Goal: Task Accomplishment & Management: Manage account settings

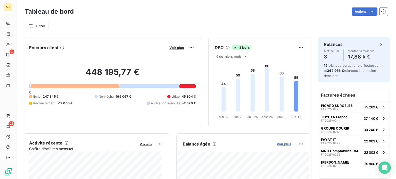
click at [280, 144] on span "Voir plus" at bounding box center [284, 144] width 14 height 4
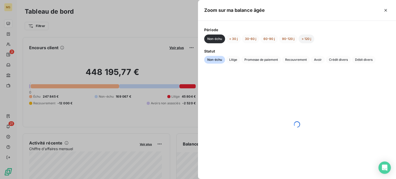
drag, startPoint x: 304, startPoint y: 40, endPoint x: 298, endPoint y: 41, distance: 5.9
click at [304, 40] on button "> 120 j" at bounding box center [307, 39] width 16 height 9
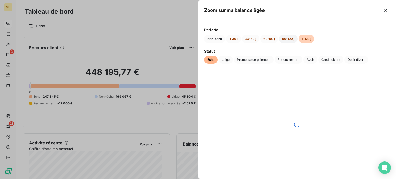
click at [290, 41] on button "90-120 j" at bounding box center [288, 39] width 19 height 9
click at [305, 40] on button "> 120 j" at bounding box center [307, 39] width 16 height 9
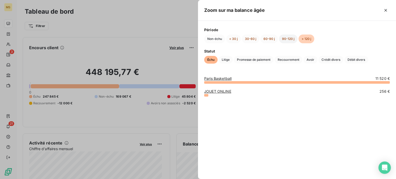
click at [288, 36] on button "90-120 j" at bounding box center [288, 39] width 19 height 9
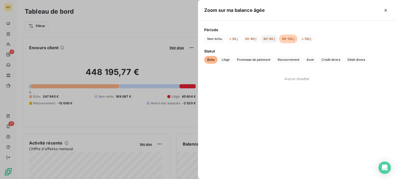
click at [266, 38] on button "60-90 j" at bounding box center [269, 39] width 18 height 9
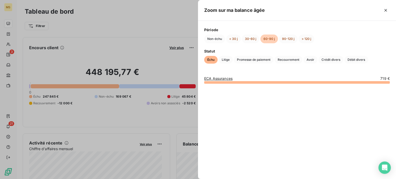
click at [225, 77] on link "ECA Assurances" at bounding box center [218, 78] width 28 height 4
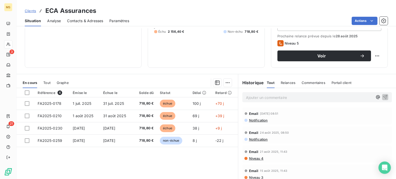
scroll to position [77, 0]
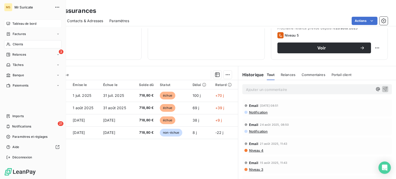
click at [17, 21] on span "Tableau de bord" at bounding box center [24, 23] width 24 height 5
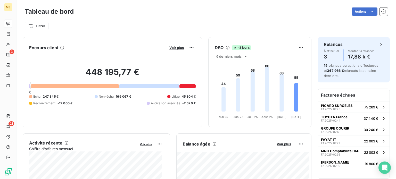
click at [284, 147] on div "Balance âgée Voir plus" at bounding box center [244, 144] width 135 height 8
click at [283, 145] on span "Voir plus" at bounding box center [284, 144] width 14 height 4
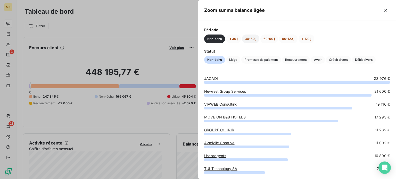
click at [250, 38] on button "30-60 j" at bounding box center [251, 39] width 18 height 9
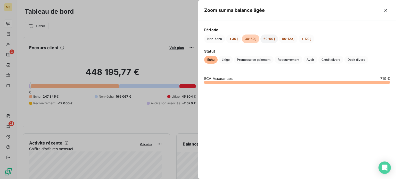
click at [268, 36] on button "60-90 j" at bounding box center [269, 39] width 18 height 9
click at [246, 36] on button "30-60 j" at bounding box center [251, 39] width 18 height 9
click at [229, 37] on button "< 30 j" at bounding box center [233, 39] width 15 height 9
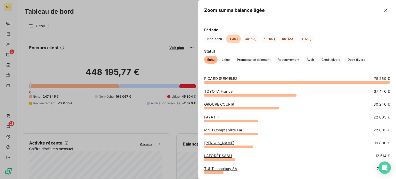
click at [218, 78] on link "PICARD SURGELES" at bounding box center [220, 78] width 33 height 4
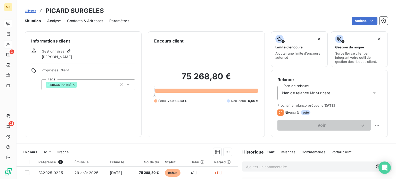
click at [98, 21] on span "Contacts & Adresses" at bounding box center [85, 20] width 36 height 5
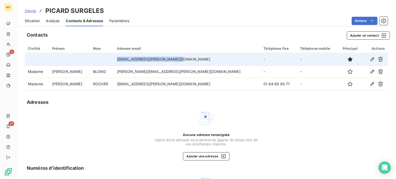
drag, startPoint x: 175, startPoint y: 60, endPoint x: 130, endPoint y: 60, distance: 45.1
click at [132, 61] on td "compta_fraisgeneraux@picard.fr" at bounding box center [187, 59] width 147 height 12
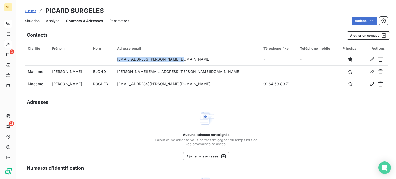
copy td "compta_fraisgeneraux@picard.fr"
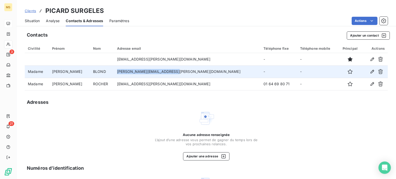
drag, startPoint x: 188, startPoint y: 73, endPoint x: 128, endPoint y: 74, distance: 59.8
click at [128, 74] on tr "Madame Marie-Sophie BLOND marie-sophie_blond@picard.fr - -" at bounding box center [206, 71] width 363 height 12
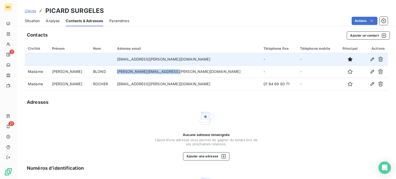
copy tr "marie-sophie_blond@picard.fr"
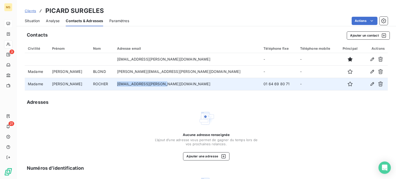
drag, startPoint x: 183, startPoint y: 86, endPoint x: 129, endPoint y: 85, distance: 53.9
click at [129, 85] on tr "Madame Céline ROCHER celine_rocher@picard.fr 01 64 69 80 71 -" at bounding box center [206, 84] width 363 height 12
copy tr "celine_rocher@picard.fr"
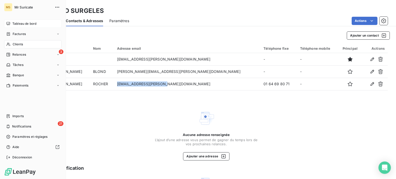
click at [13, 24] on span "Tableau de bord" at bounding box center [24, 23] width 24 height 5
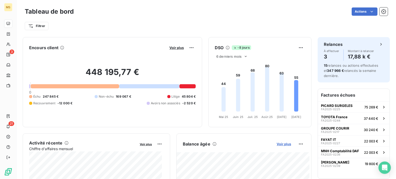
click at [277, 144] on span "Voir plus" at bounding box center [284, 144] width 14 height 4
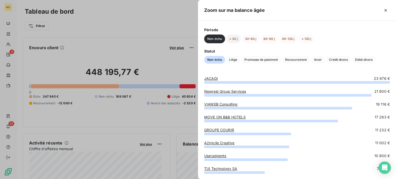
click at [234, 37] on button "< 30 j" at bounding box center [233, 39] width 15 height 9
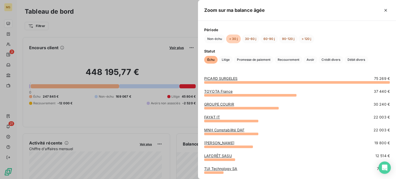
click at [223, 92] on link "TOYOTA France" at bounding box center [218, 91] width 28 height 4
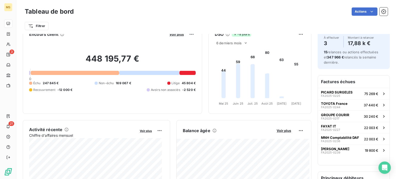
scroll to position [26, 0]
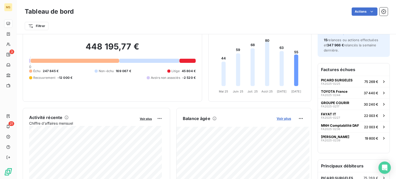
click at [283, 118] on span "Voir plus" at bounding box center [284, 119] width 14 height 4
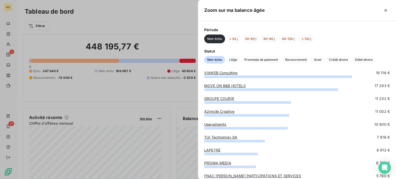
scroll to position [0, 0]
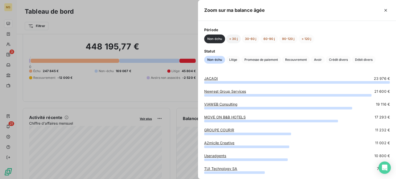
click at [235, 38] on button "< 30 j" at bounding box center [233, 39] width 15 height 9
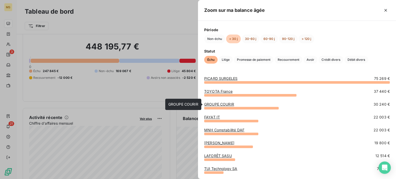
click at [221, 105] on link "GROUPE COURIR" at bounding box center [219, 104] width 30 height 4
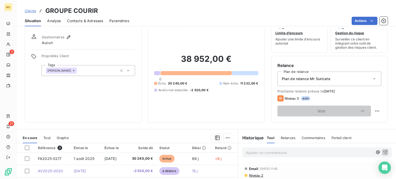
scroll to position [52, 0]
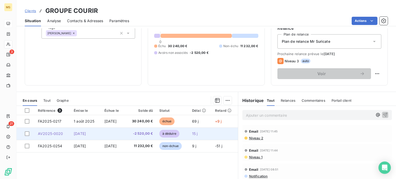
click at [120, 135] on td at bounding box center [113, 134] width 24 height 12
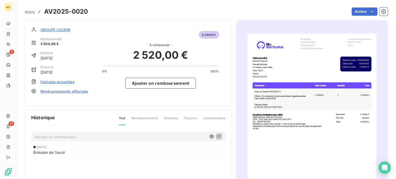
click at [67, 80] on span "Factures associées" at bounding box center [57, 81] width 34 height 5
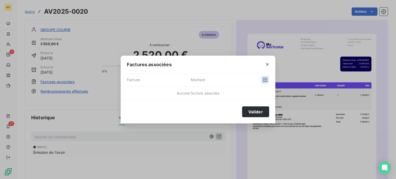
click at [264, 79] on icon "button" at bounding box center [264, 79] width 5 height 5
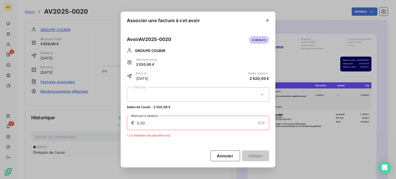
drag, startPoint x: 261, startPoint y: 95, endPoint x: 256, endPoint y: 95, distance: 4.6
click at [261, 95] on icon at bounding box center [262, 94] width 5 height 5
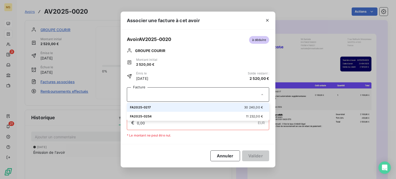
click at [196, 107] on div "FA2025-0217 30 240,00 €" at bounding box center [198, 107] width 136 height 5
type input "2 520,00"
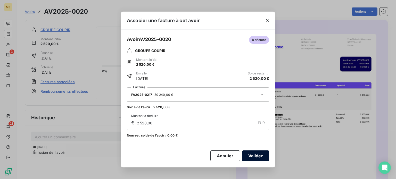
click at [255, 155] on button "Valider" at bounding box center [255, 156] width 27 height 11
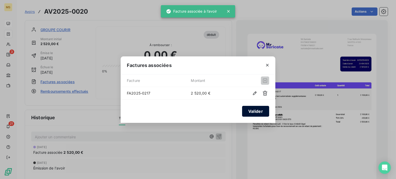
click at [250, 109] on button "Valider" at bounding box center [255, 111] width 27 height 11
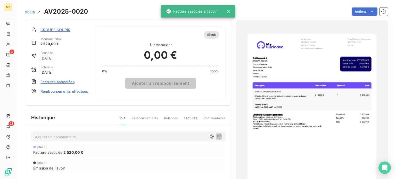
click at [67, 29] on span "GROUPE COURIR" at bounding box center [55, 29] width 30 height 5
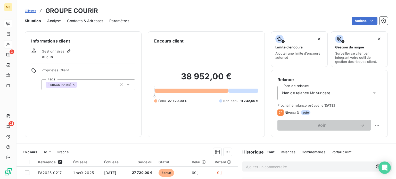
click at [77, 21] on span "Contacts & Adresses" at bounding box center [85, 20] width 36 height 5
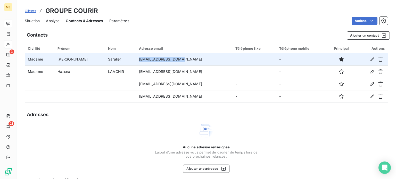
drag, startPoint x: 166, startPoint y: 59, endPoint x: 118, endPoint y: 60, distance: 47.7
click at [118, 60] on tr "Madame Marion Saralier m.saralier@courir.com -" at bounding box center [206, 59] width 363 height 12
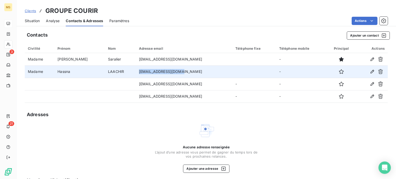
drag, startPoint x: 165, startPoint y: 75, endPoint x: 112, endPoint y: 74, distance: 52.3
click at [112, 74] on tr "Madame Hassna LAACHIR h.laachir@courir.com -" at bounding box center [206, 71] width 363 height 12
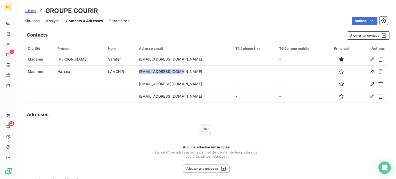
copy tr "h.laachir@courir.com"
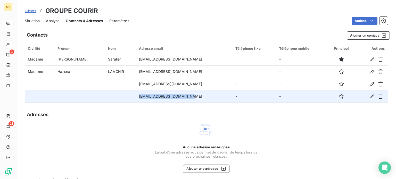
drag, startPoint x: 182, startPoint y: 98, endPoint x: 112, endPoint y: 98, distance: 70.1
click at [112, 98] on tr "invoices5900b2@courir.com - -" at bounding box center [206, 96] width 363 height 12
copy tr "invoices5900b2@courir.com"
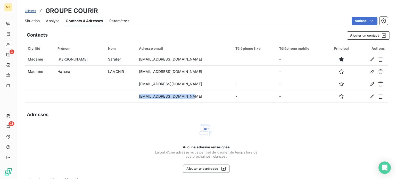
click at [36, 19] on span "Situation" at bounding box center [32, 20] width 15 height 5
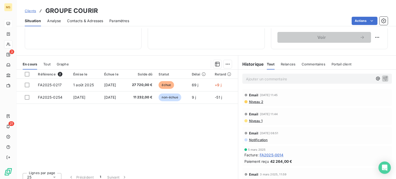
scroll to position [93, 0]
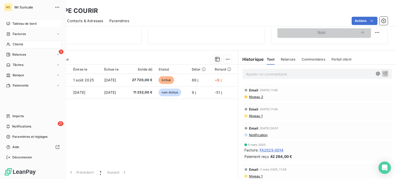
click at [6, 30] on div "Factures" at bounding box center [32, 34] width 57 height 8
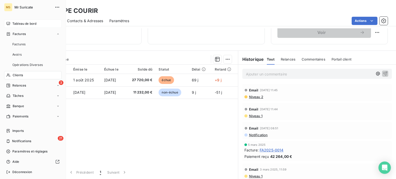
click at [7, 22] on icon at bounding box center [8, 24] width 4 height 4
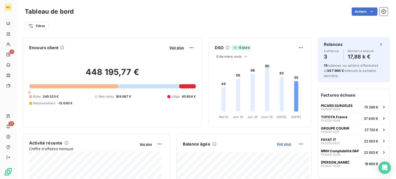
click at [277, 144] on span "Voir plus" at bounding box center [284, 144] width 14 height 4
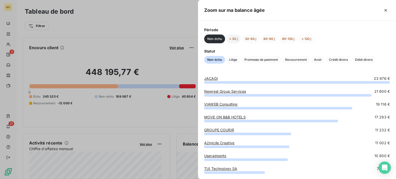
click at [236, 39] on button "< 30 j" at bounding box center [233, 39] width 15 height 9
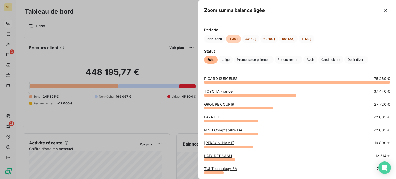
click at [211, 118] on link "FAYAT IT" at bounding box center [212, 117] width 16 height 4
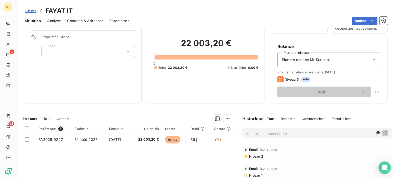
scroll to position [26, 0]
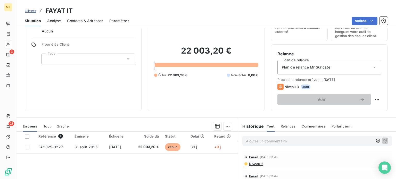
click at [95, 21] on span "Contacts & Adresses" at bounding box center [85, 20] width 36 height 5
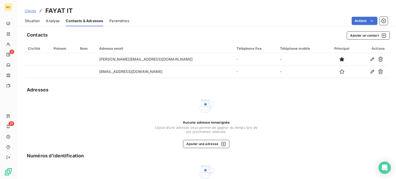
click at [36, 18] on span "Situation" at bounding box center [32, 20] width 15 height 5
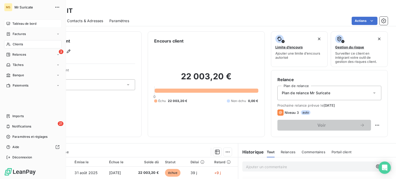
click at [5, 25] on div "Tableau de bord" at bounding box center [32, 24] width 57 height 8
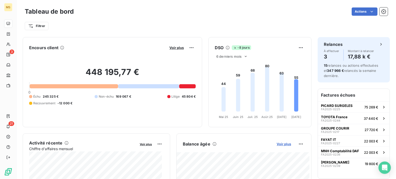
drag, startPoint x: 283, startPoint y: 146, endPoint x: 282, endPoint y: 144, distance: 2.8
click at [283, 147] on div "Balance âgée Voir plus" at bounding box center [244, 144] width 135 height 8
click at [281, 144] on span "Voir plus" at bounding box center [284, 144] width 14 height 4
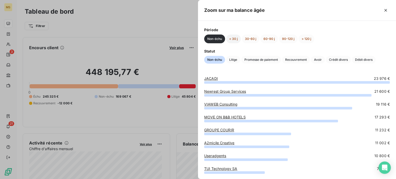
click at [233, 37] on button "< 30 j" at bounding box center [233, 39] width 15 height 9
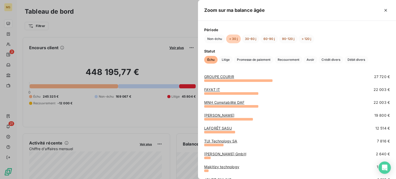
scroll to position [52, 0]
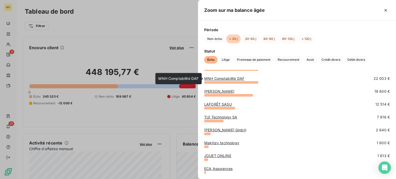
click at [226, 80] on link "MNH Comptabilité DAF" at bounding box center [224, 78] width 40 height 4
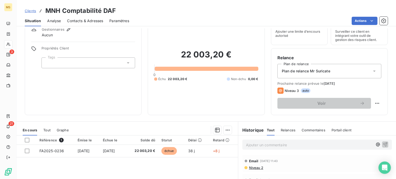
scroll to position [52, 0]
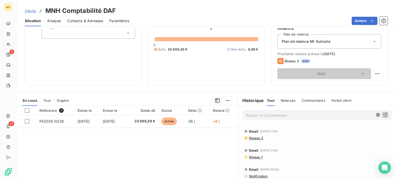
click at [78, 21] on span "Contacts & Adresses" at bounding box center [85, 20] width 36 height 5
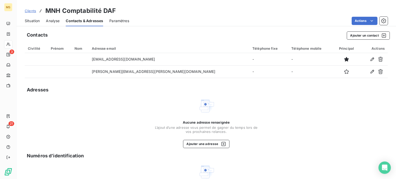
click at [36, 20] on span "Situation" at bounding box center [32, 20] width 15 height 5
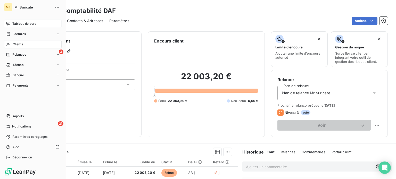
click at [12, 27] on div "Tableau de bord" at bounding box center [32, 24] width 57 height 8
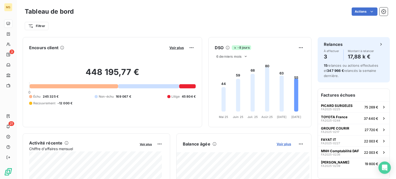
click at [283, 145] on span "Voir plus" at bounding box center [284, 144] width 14 height 4
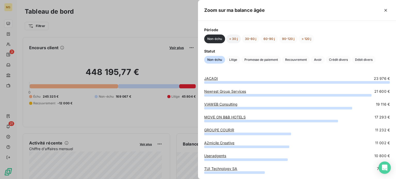
click at [239, 41] on button "< 30 j" at bounding box center [233, 39] width 15 height 9
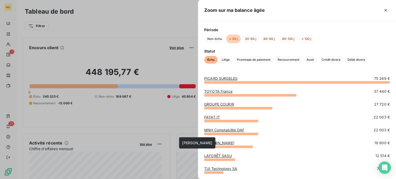
click at [210, 144] on link "[PERSON_NAME]" at bounding box center [219, 143] width 30 height 4
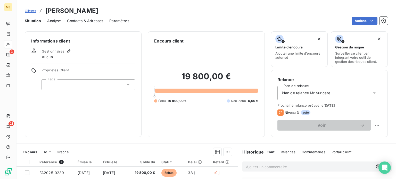
click at [91, 22] on span "Contacts & Adresses" at bounding box center [85, 20] width 36 height 5
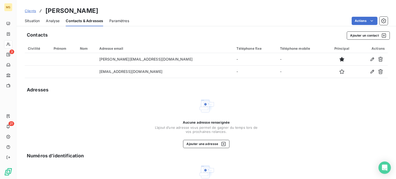
drag, startPoint x: 30, startPoint y: 18, endPoint x: 61, endPoint y: 19, distance: 30.7
click at [30, 18] on span "Situation" at bounding box center [32, 20] width 15 height 5
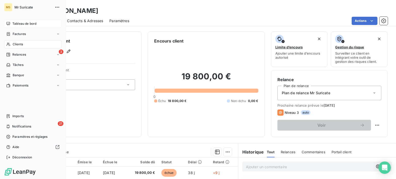
click at [12, 23] on span "Tableau de bord" at bounding box center [24, 23] width 24 height 5
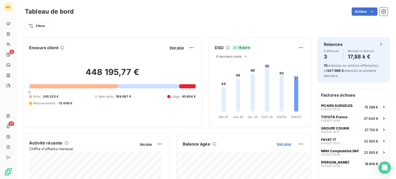
click at [278, 144] on span "Voir plus" at bounding box center [284, 144] width 14 height 4
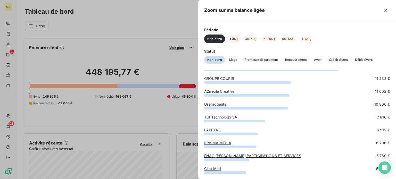
click at [234, 41] on button "< 30 j" at bounding box center [233, 39] width 15 height 9
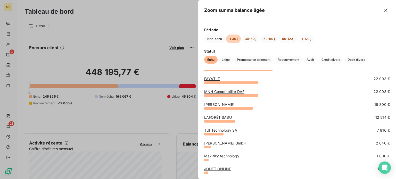
scroll to position [38, 0]
click at [221, 118] on link "LAFORÊT SASU" at bounding box center [218, 118] width 28 height 4
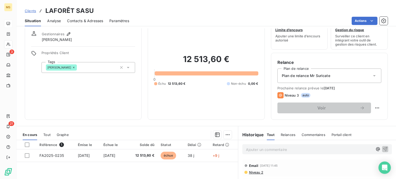
scroll to position [26, 0]
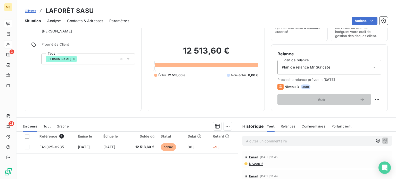
click at [89, 16] on div "Clients LAFORÊT SASU Situation Analyse Contacts & Adresses Paramètres Actions" at bounding box center [207, 13] width 380 height 26
click at [89, 20] on span "Contacts & Adresses" at bounding box center [85, 20] width 36 height 5
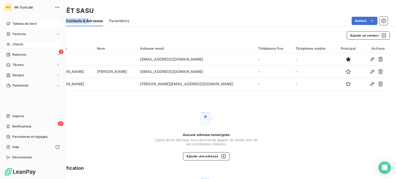
click at [9, 22] on icon at bounding box center [8, 24] width 4 height 4
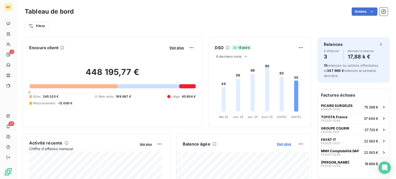
click at [281, 144] on span "Voir plus" at bounding box center [284, 144] width 14 height 4
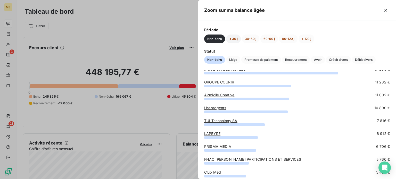
scroll to position [26, 0]
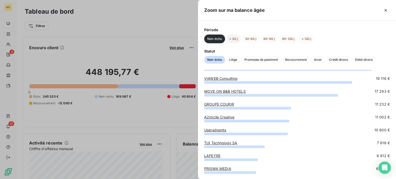
click at [233, 37] on button "< 30 j" at bounding box center [233, 39] width 15 height 9
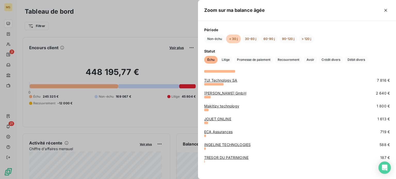
scroll to position [89, 0]
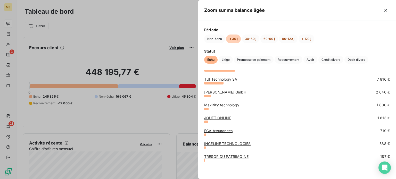
click at [218, 158] on link "TRESOR DU PATRIMOINE" at bounding box center [226, 156] width 44 height 4
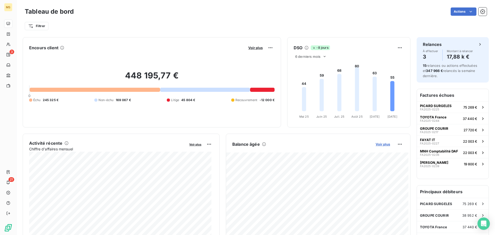
click at [381, 144] on span "Voir plus" at bounding box center [383, 144] width 14 height 4
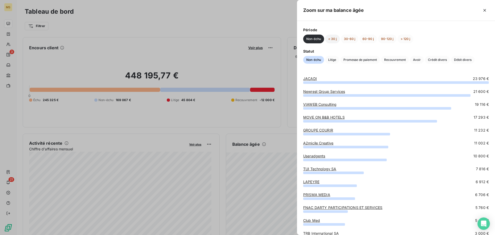
click at [336, 39] on button "< 30 j" at bounding box center [332, 39] width 15 height 9
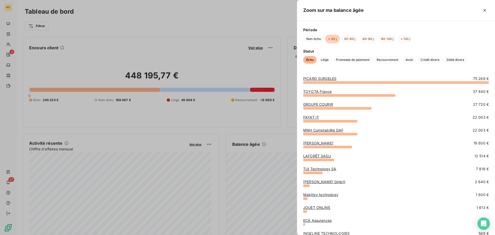
click at [322, 133] on div "MNH Comptabilité DAF 22 003 €" at bounding box center [396, 132] width 186 height 8
click at [322, 131] on link "MNH Comptabilité DAF" at bounding box center [323, 130] width 40 height 4
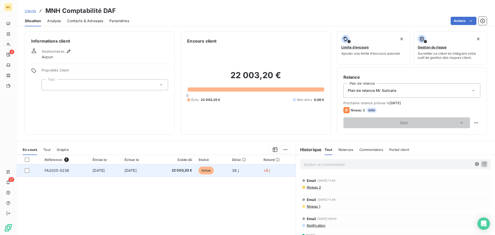
click at [188, 168] on span "22 003,20 €" at bounding box center [175, 170] width 36 height 5
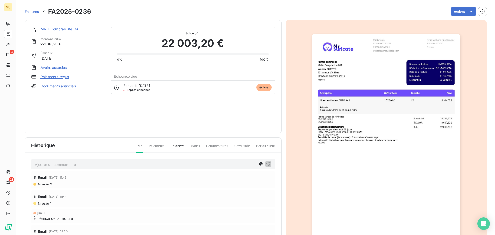
click at [456, 13] on html "MS 3 21 Factures FA2025-0236 Actions MNH Comptabilité DAF Montant initial 22 00…" at bounding box center [247, 117] width 495 height 235
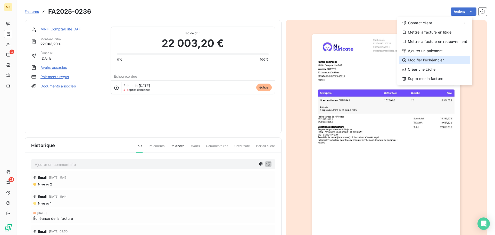
click at [447, 58] on div "Modifier l’échéancier" at bounding box center [434, 60] width 71 height 8
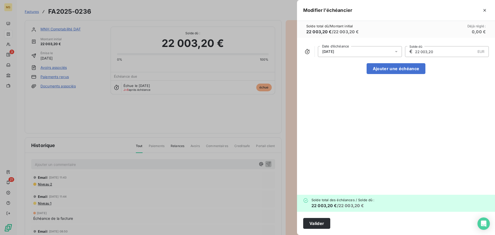
click at [342, 51] on div "[DATE]" at bounding box center [360, 51] width 84 height 11
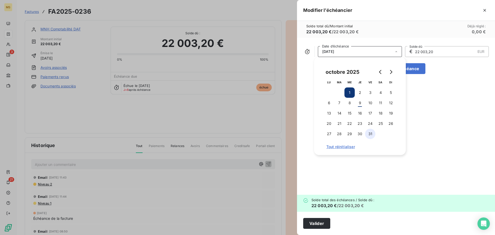
click at [373, 135] on button "31" at bounding box center [370, 134] width 10 height 10
click at [424, 115] on div "[DATE] Date d’échéance € 22 003,20 EUR Solde dû Ajouter une échéance" at bounding box center [396, 116] width 198 height 157
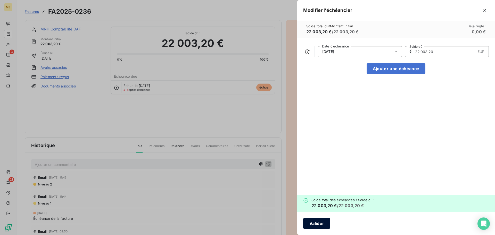
drag, startPoint x: 321, startPoint y: 221, endPoint x: 319, endPoint y: 219, distance: 2.7
click at [320, 220] on button "Valider" at bounding box center [316, 223] width 27 height 11
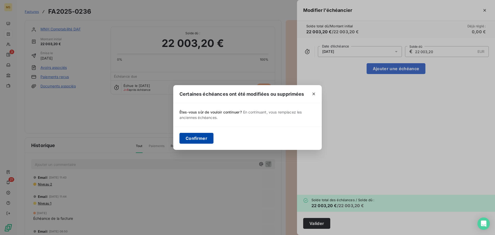
click at [210, 135] on button "Confirmer" at bounding box center [196, 138] width 34 height 11
